Goal: Information Seeking & Learning: Find specific fact

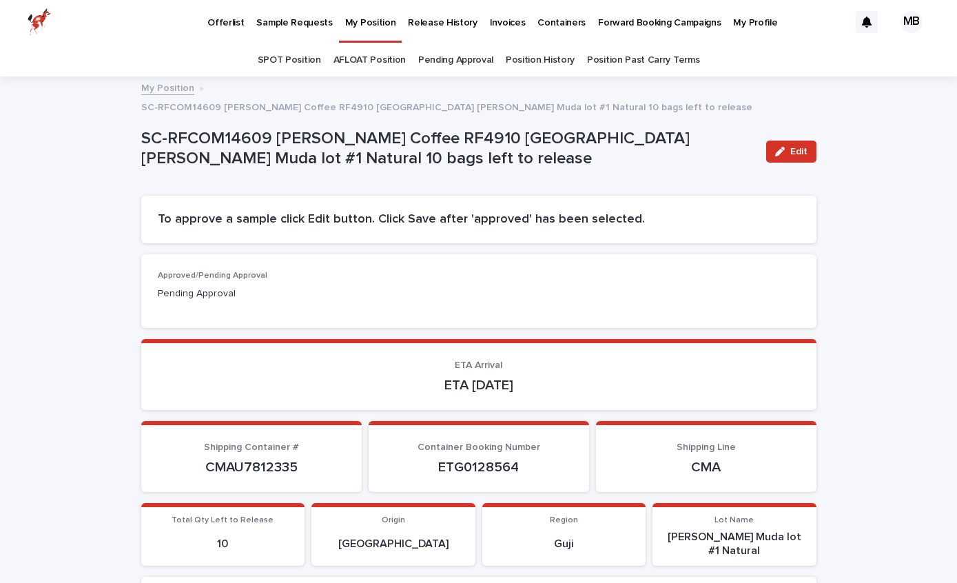
click at [441, 17] on p "Release History" at bounding box center [442, 14] width 69 height 29
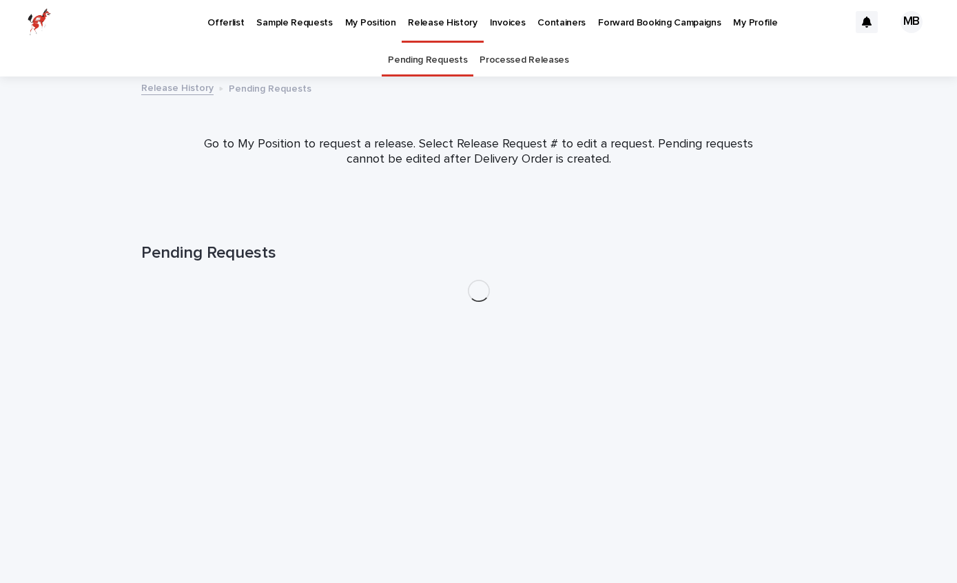
scroll to position [44, 0]
click at [503, 44] on link "Processed Releases" at bounding box center [523, 60] width 89 height 32
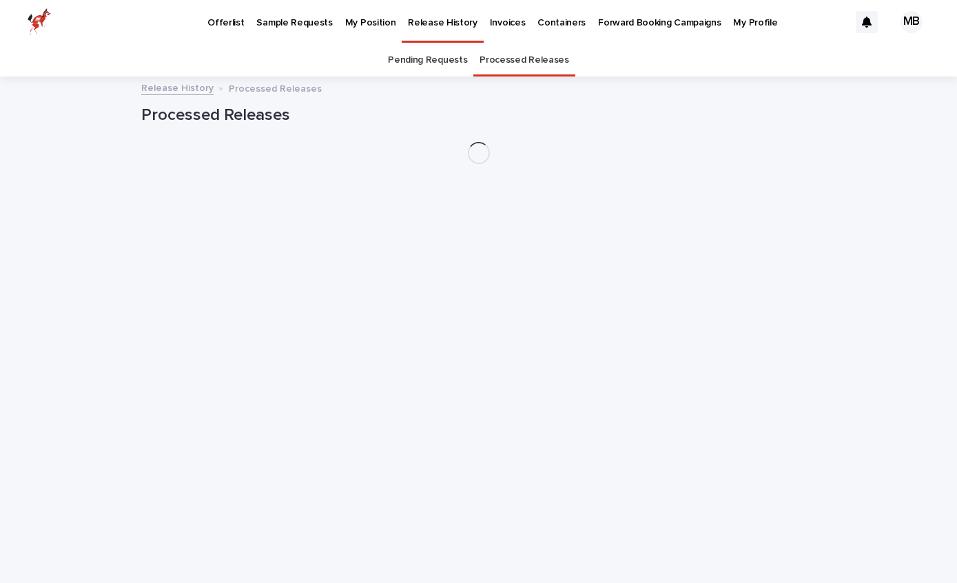
scroll to position [44, 0]
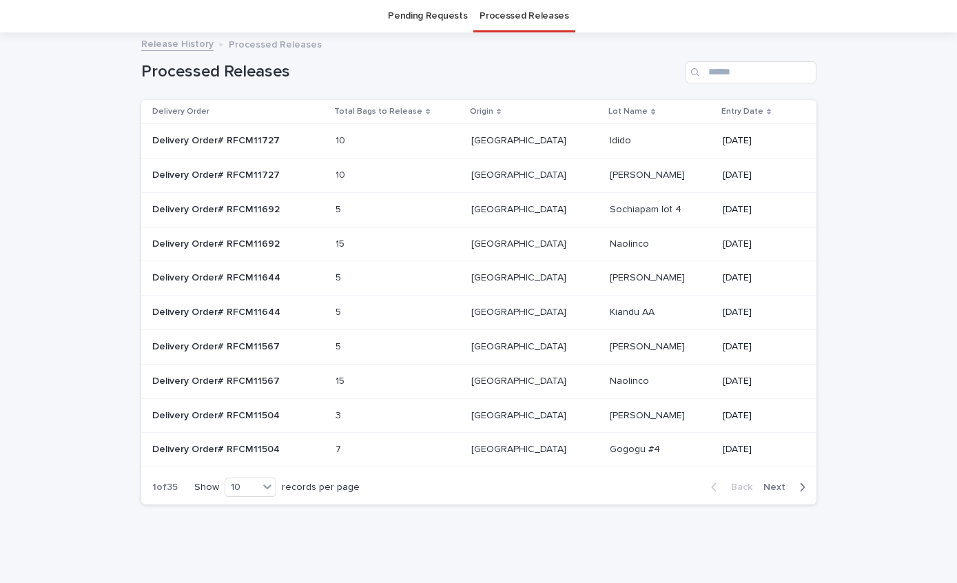
click at [610, 208] on p "Sochiapam lot 4" at bounding box center [647, 208] width 74 height 14
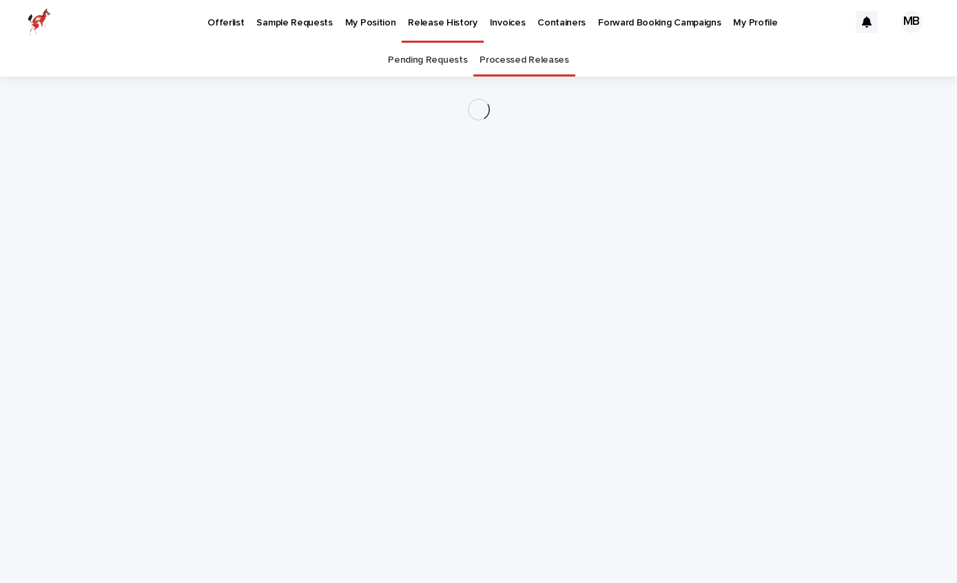
scroll to position [44, 0]
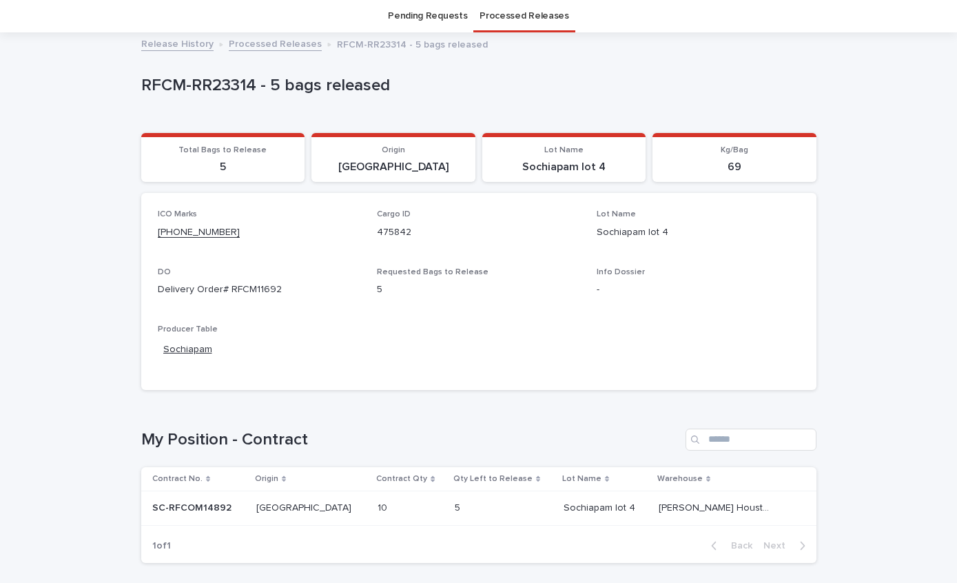
click at [190, 346] on link "Sochiapam" at bounding box center [187, 349] width 49 height 14
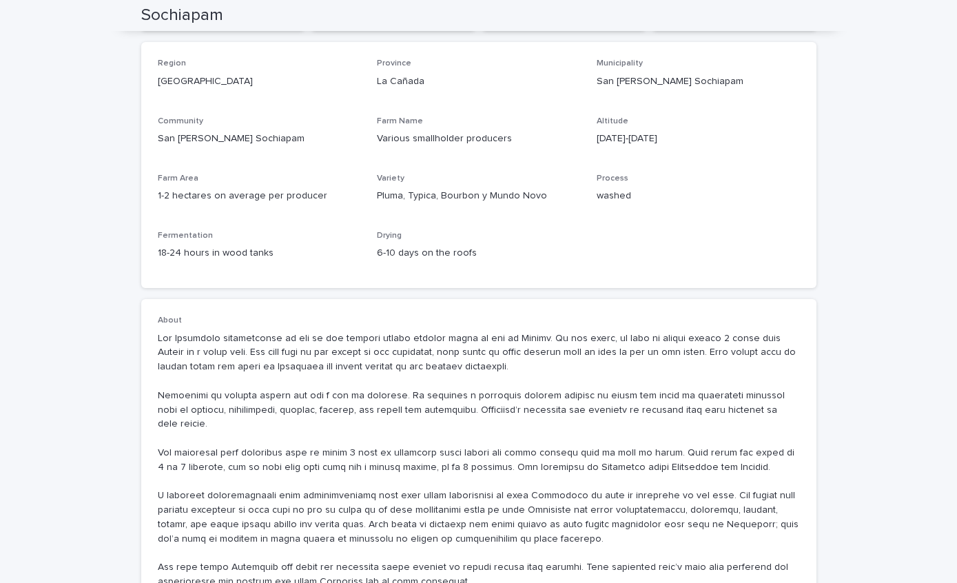
scroll to position [163, 0]
drag, startPoint x: 441, startPoint y: 191, endPoint x: 549, endPoint y: 194, distance: 107.5
click at [549, 194] on p "Pluma, Typica, Bourbon y Mundo Novo" at bounding box center [478, 195] width 203 height 14
copy p "Bourbon y Mundo Novo"
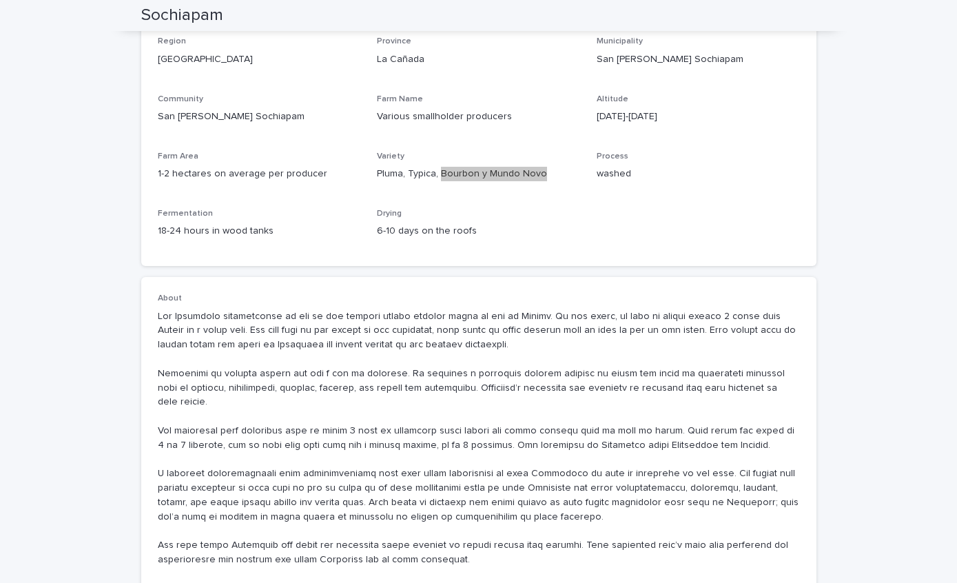
scroll to position [174, 0]
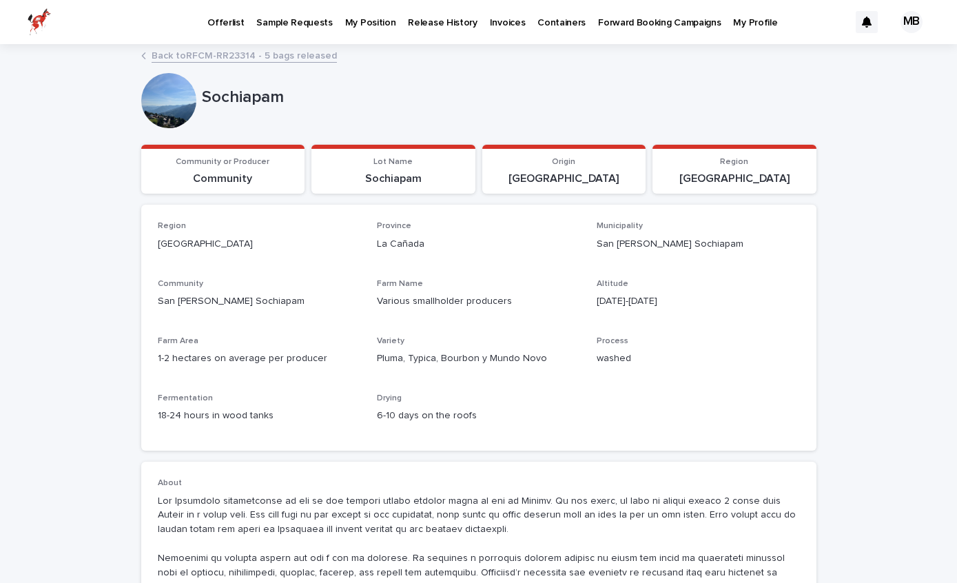
scroll to position [0, 0]
drag, startPoint x: 579, startPoint y: 243, endPoint x: 717, endPoint y: 247, distance: 137.8
click at [717, 247] on div "Region [GEOGRAPHIC_DATA] [GEOGRAPHIC_DATA] [GEOGRAPHIC_DATA][PERSON_NAME] Commu…" at bounding box center [479, 327] width 642 height 213
click at [717, 247] on p "San [PERSON_NAME] Sochiapam" at bounding box center [697, 244] width 203 height 14
drag, startPoint x: 711, startPoint y: 247, endPoint x: 595, endPoint y: 246, distance: 115.7
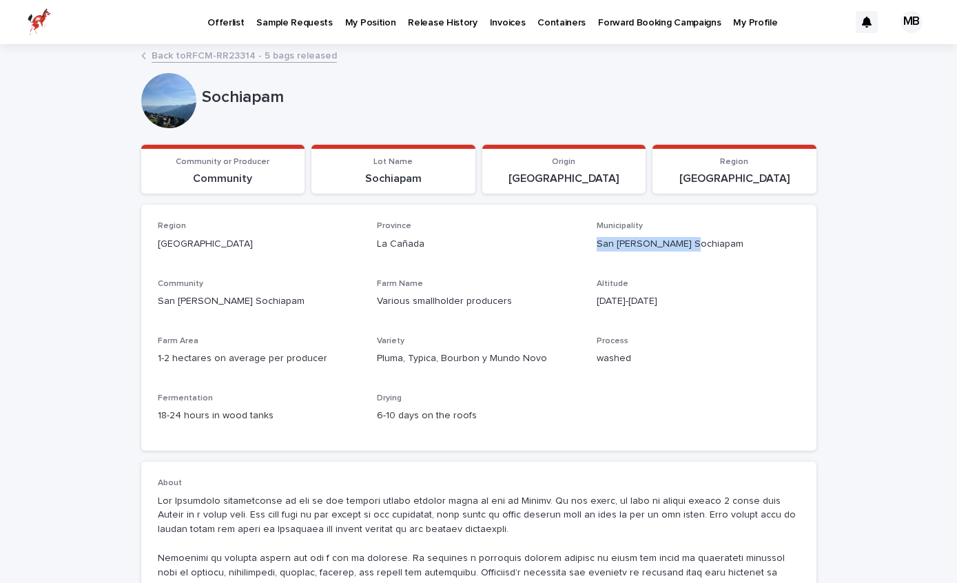
click at [595, 246] on div "Region [GEOGRAPHIC_DATA] [GEOGRAPHIC_DATA] [GEOGRAPHIC_DATA][PERSON_NAME] Commu…" at bounding box center [479, 327] width 642 height 213
copy p "San [PERSON_NAME] Sochiapam"
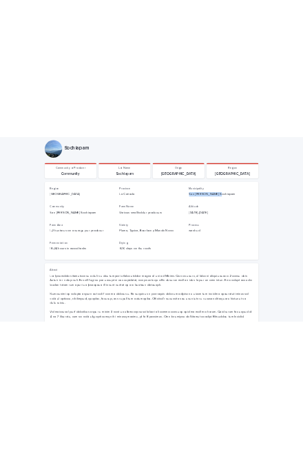
scroll to position [63, 0]
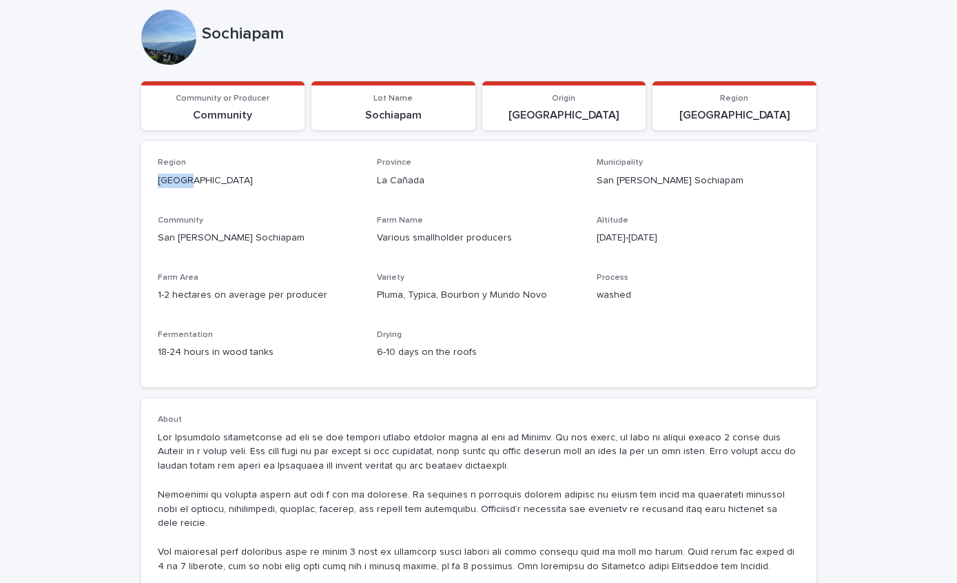
drag, startPoint x: 198, startPoint y: 180, endPoint x: 147, endPoint y: 183, distance: 51.0
click at [147, 183] on div "Region [GEOGRAPHIC_DATA] [GEOGRAPHIC_DATA] [GEOGRAPHIC_DATA][PERSON_NAME] Commu…" at bounding box center [478, 264] width 675 height 246
copy p "[GEOGRAPHIC_DATA]"
drag, startPoint x: 374, startPoint y: 293, endPoint x: 545, endPoint y: 289, distance: 170.8
click at [545, 289] on div "Region [GEOGRAPHIC_DATA] [GEOGRAPHIC_DATA] [GEOGRAPHIC_DATA][PERSON_NAME] Commu…" at bounding box center [479, 264] width 642 height 213
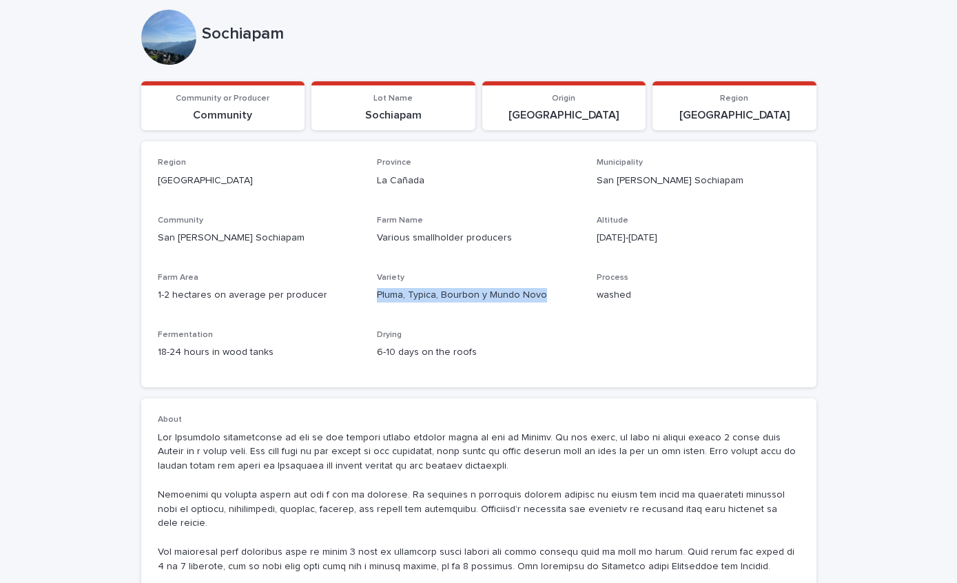
copy p "Pluma, Typica, Bourbon y Mundo Novo"
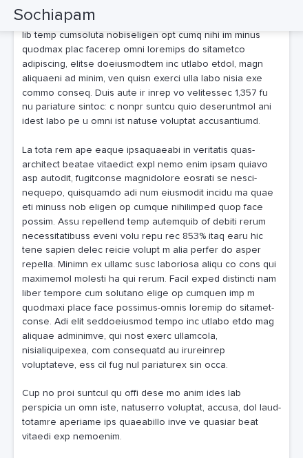
scroll to position [1562, 0]
